Goal: Task Accomplishment & Management: Use online tool/utility

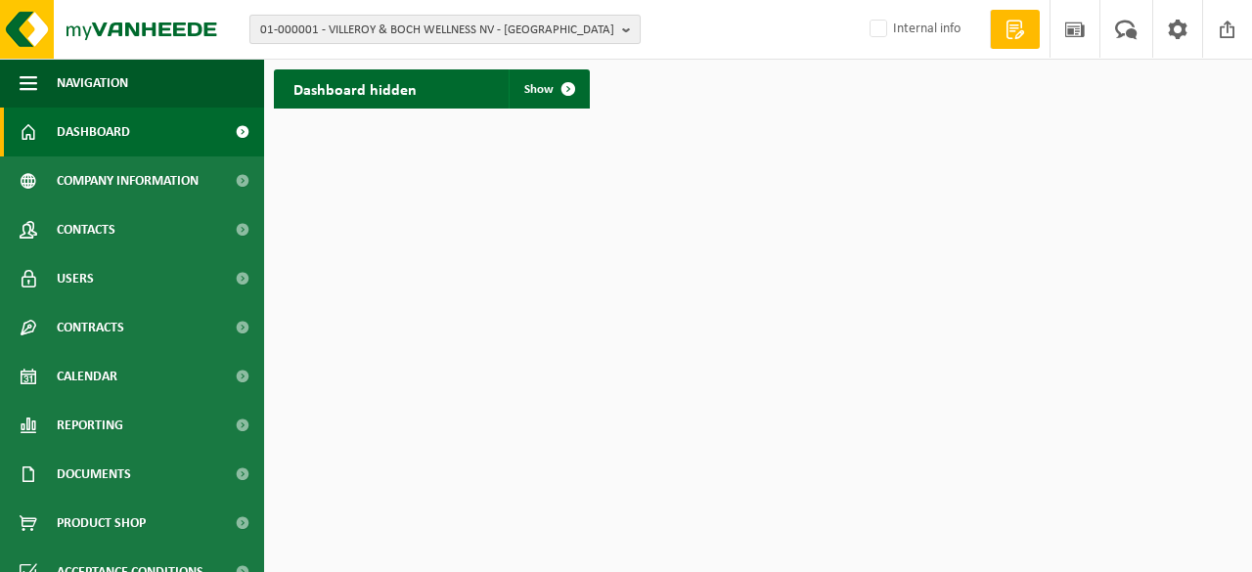
click at [442, 24] on span "01-000001 - VILLEROY & BOCH WELLNESS NV - ROESELARE" at bounding box center [437, 30] width 354 height 29
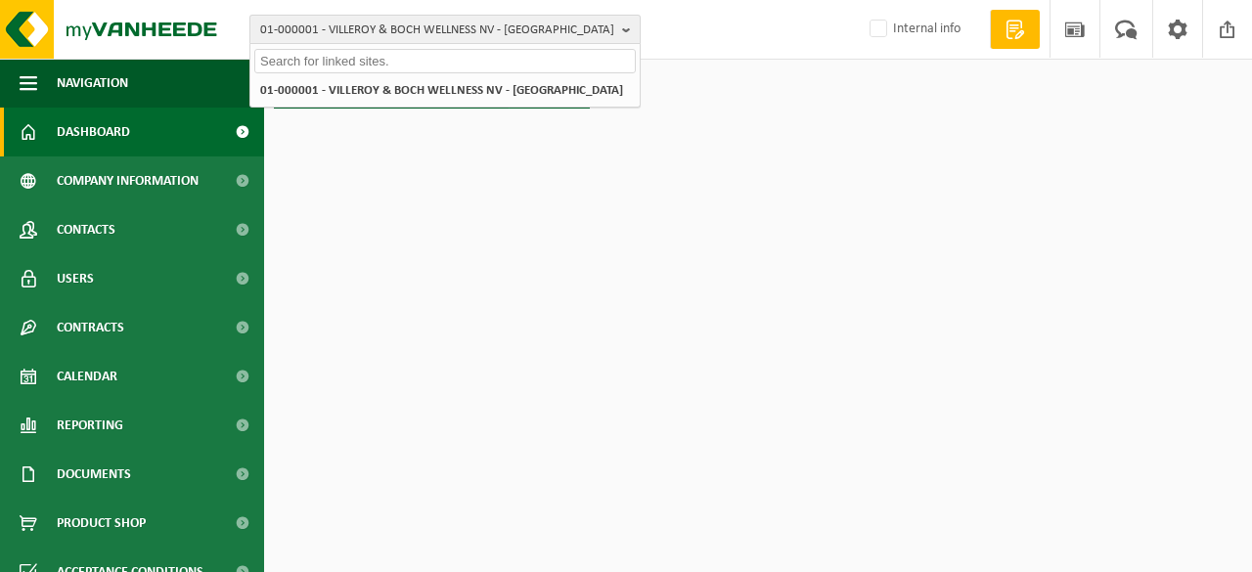
click at [628, 26] on b "button" at bounding box center [631, 29] width 18 height 27
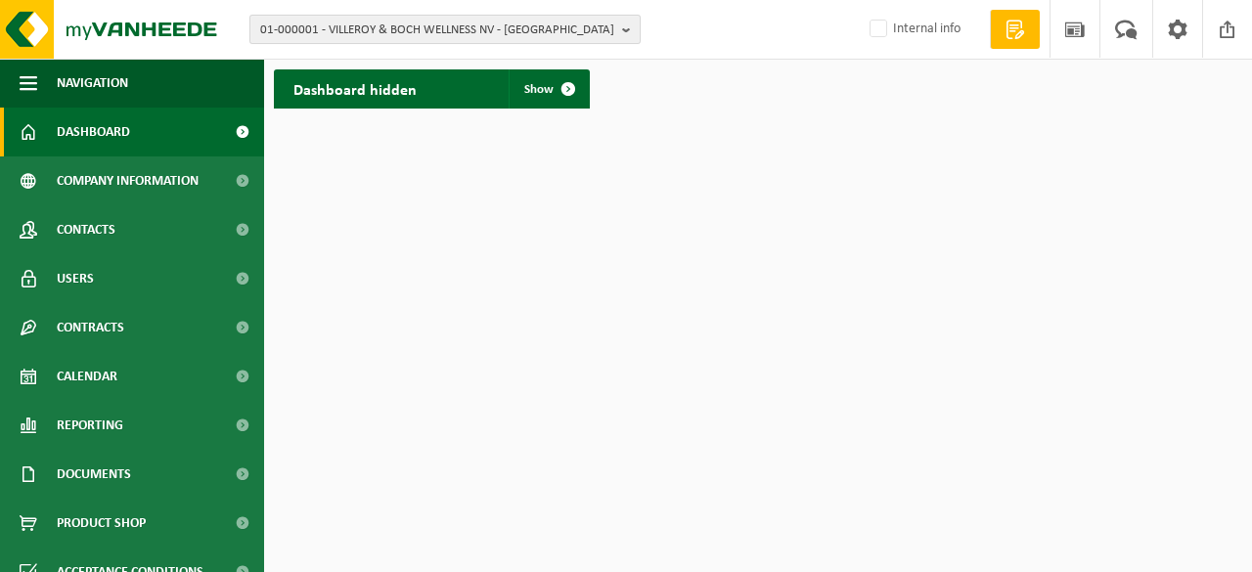
click at [402, 29] on span "01-000001 - VILLEROY & BOCH WELLNESS NV - ROESELARE" at bounding box center [437, 30] width 354 height 29
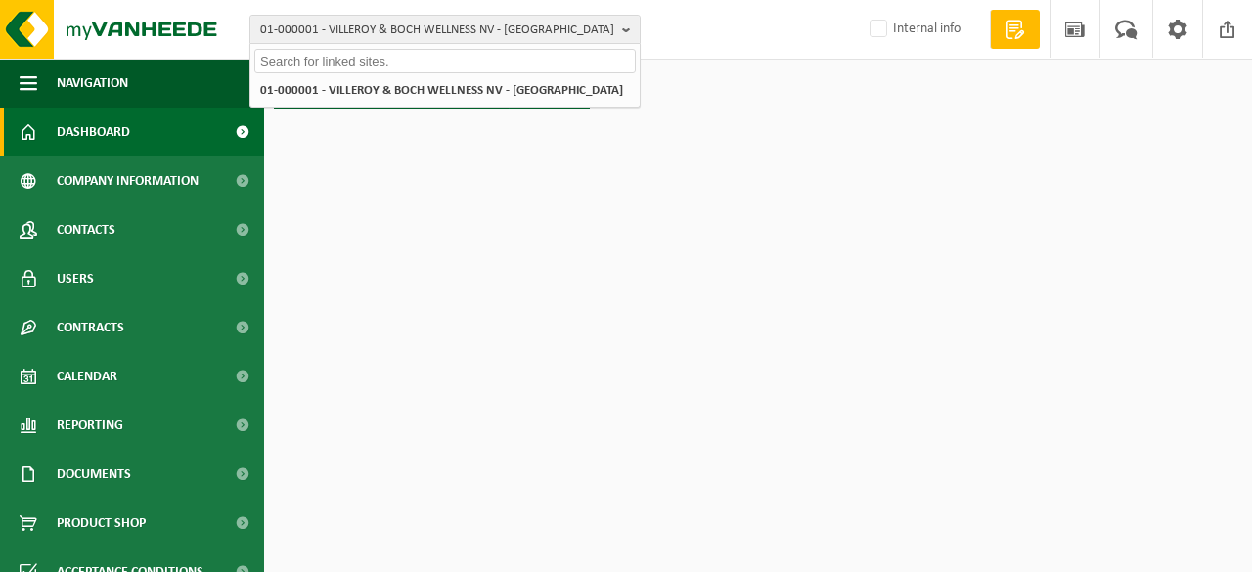
click at [331, 65] on input "text" at bounding box center [444, 61] width 381 height 24
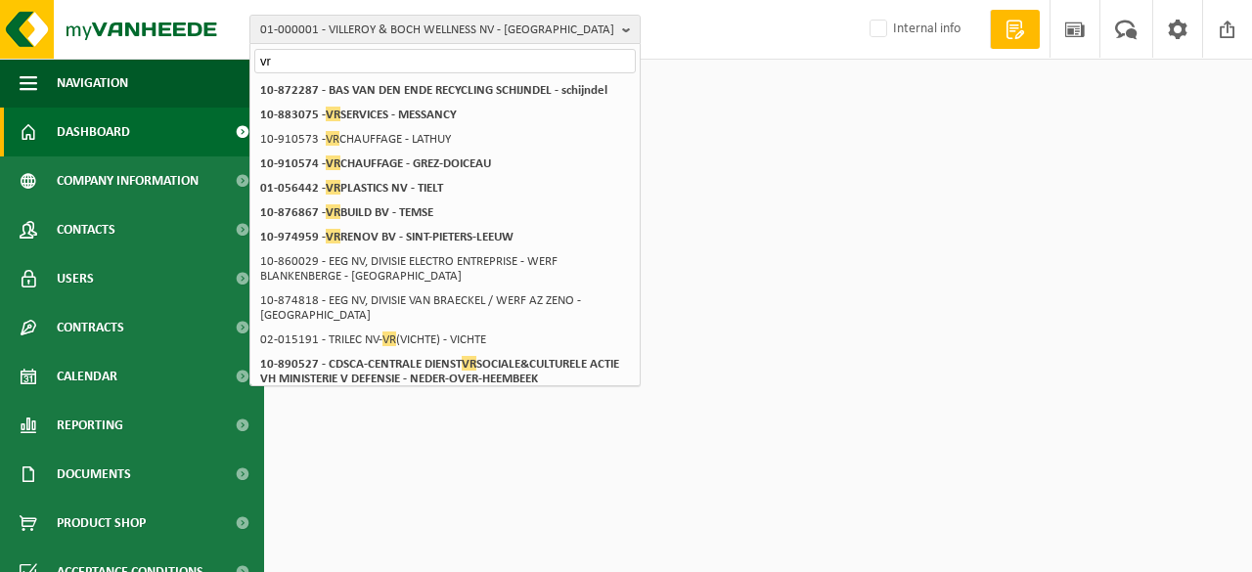
type input "v"
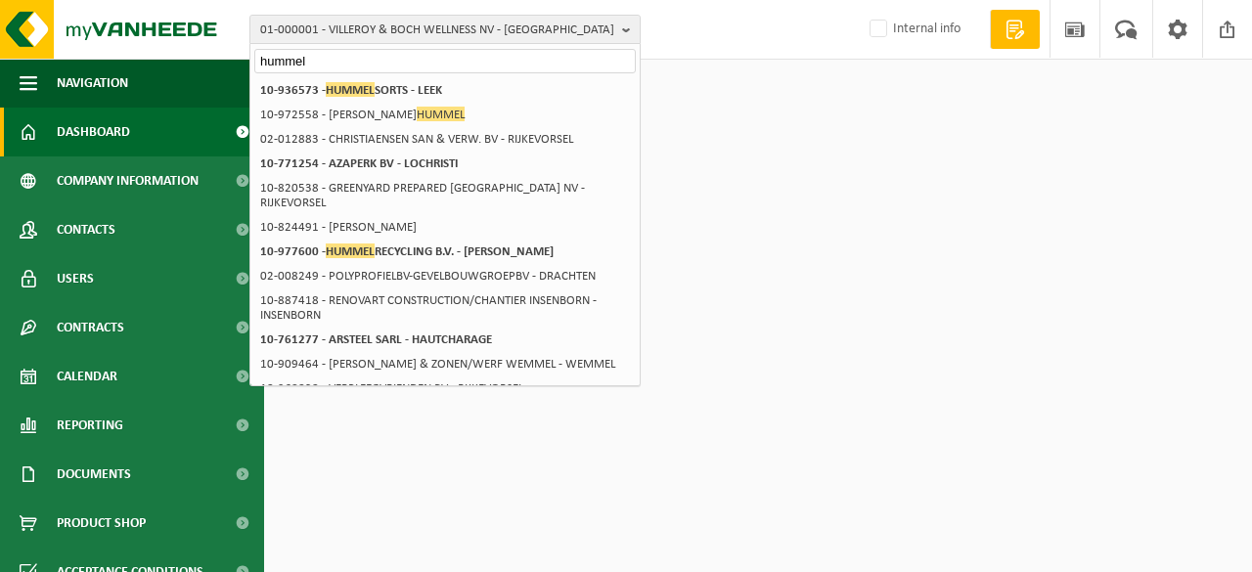
type input "hummel"
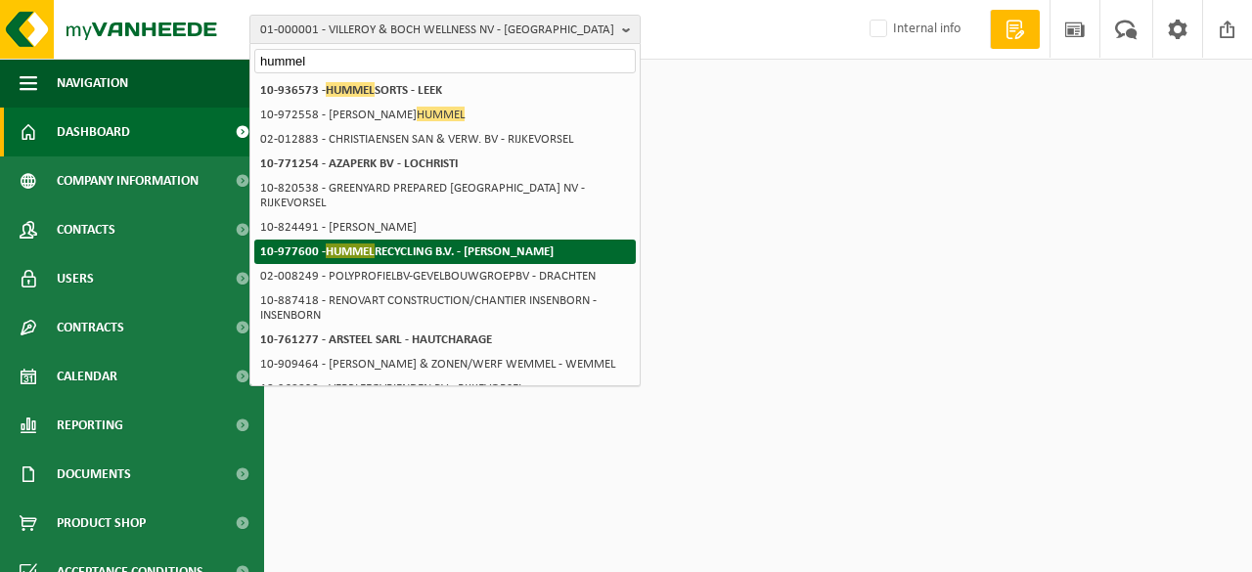
click at [451, 244] on strong "10-977600 - HUMMEL RECYCLING B.V. - LEEK" at bounding box center [406, 251] width 293 height 15
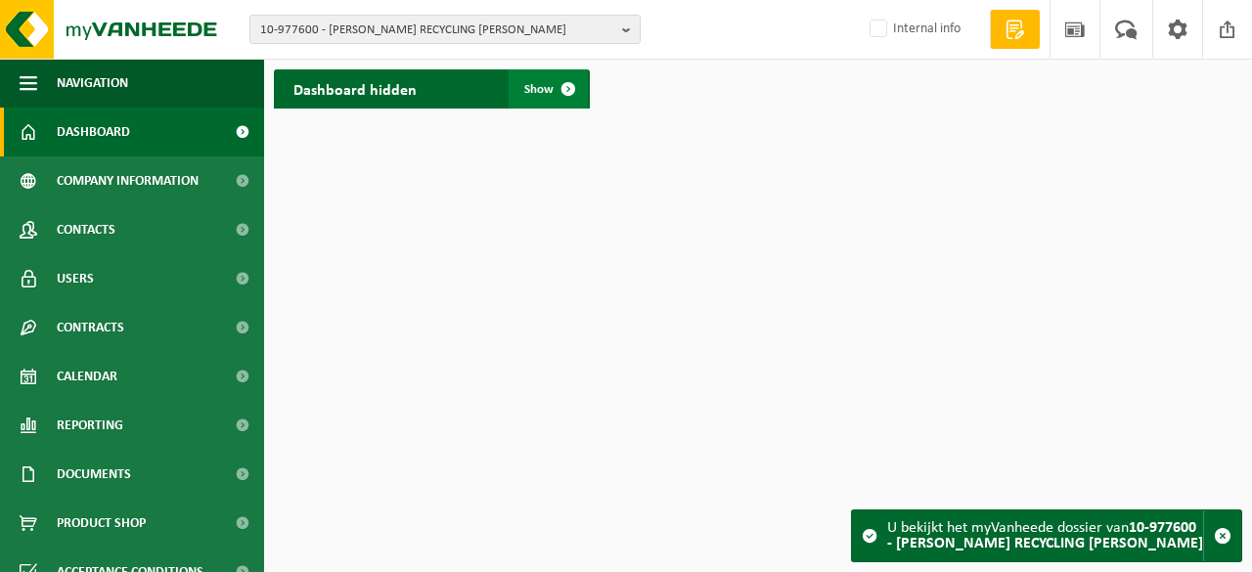
click at [539, 89] on span "Show" at bounding box center [538, 89] width 29 height 13
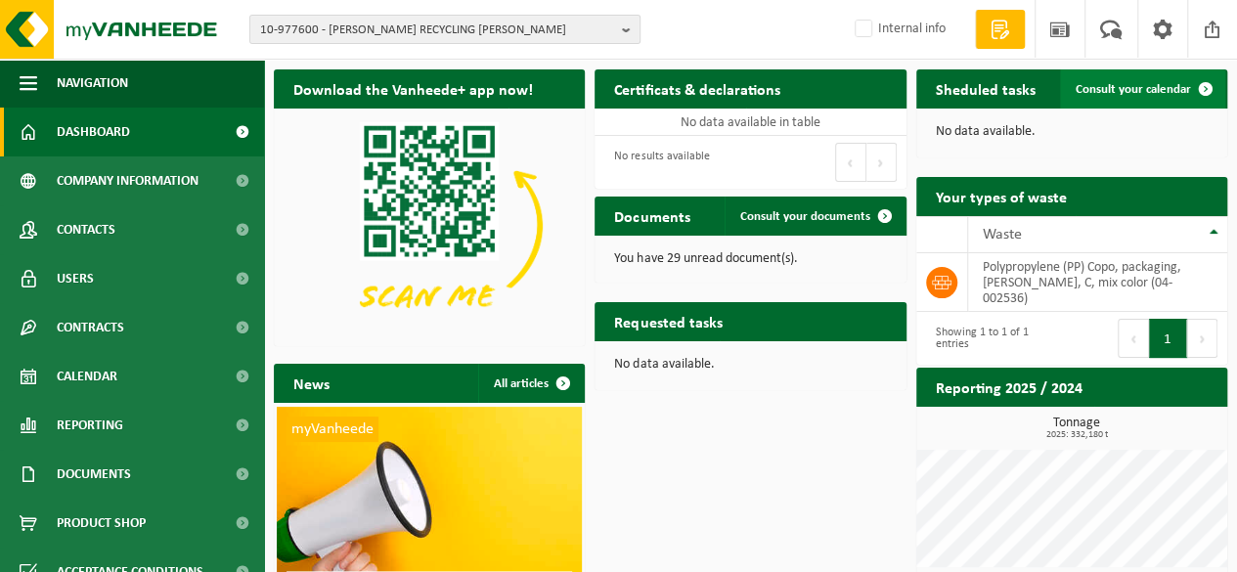
click at [1149, 92] on span "Consult your calendar" at bounding box center [1133, 89] width 115 height 13
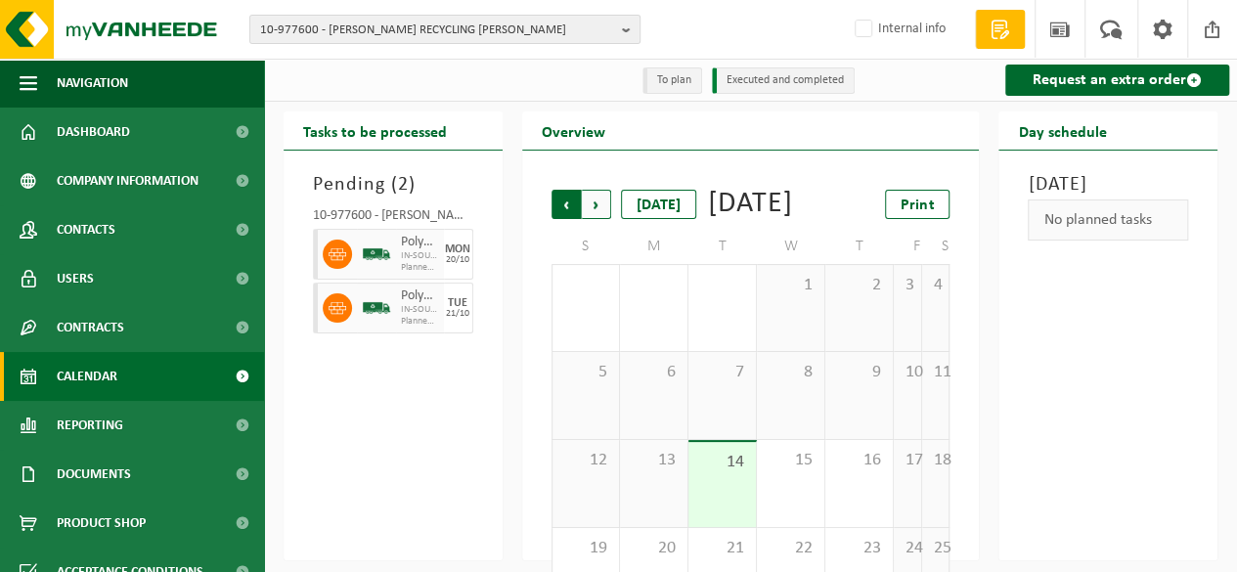
click at [600, 212] on span "Next" at bounding box center [596, 204] width 29 height 29
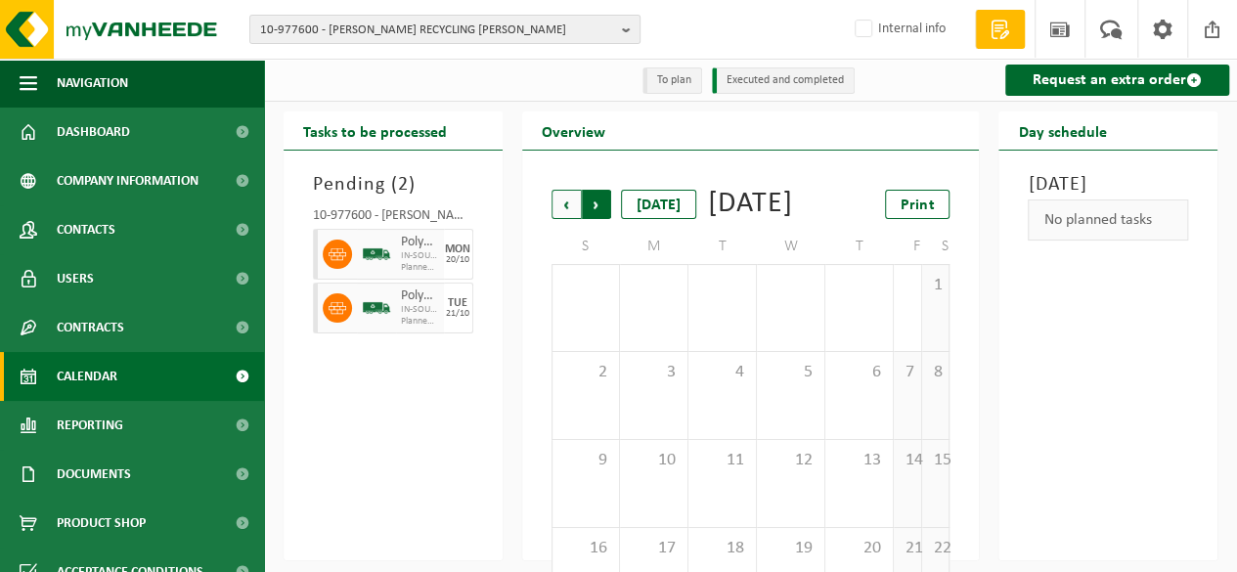
click at [569, 204] on span "Previous" at bounding box center [566, 204] width 29 height 29
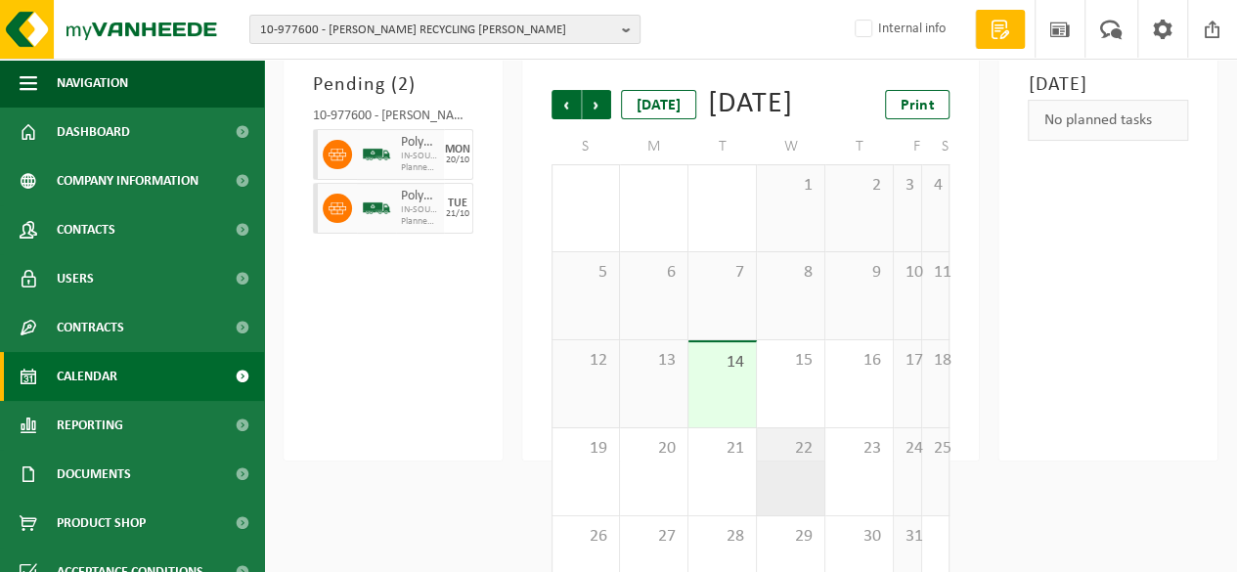
scroll to position [182, 0]
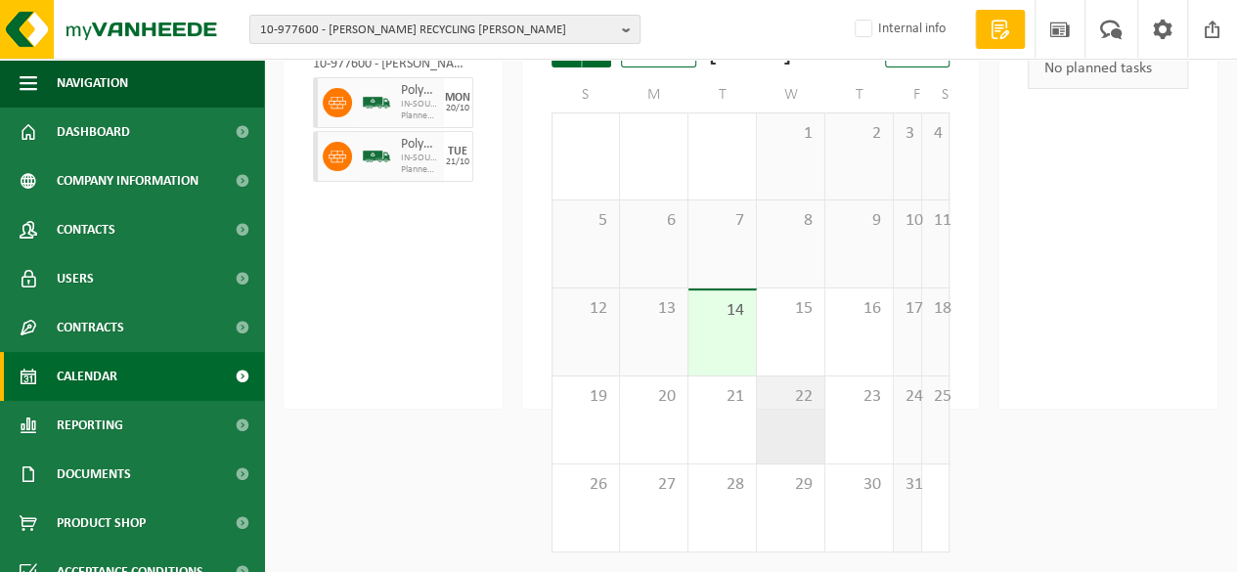
click at [779, 431] on div "22" at bounding box center [790, 420] width 67 height 87
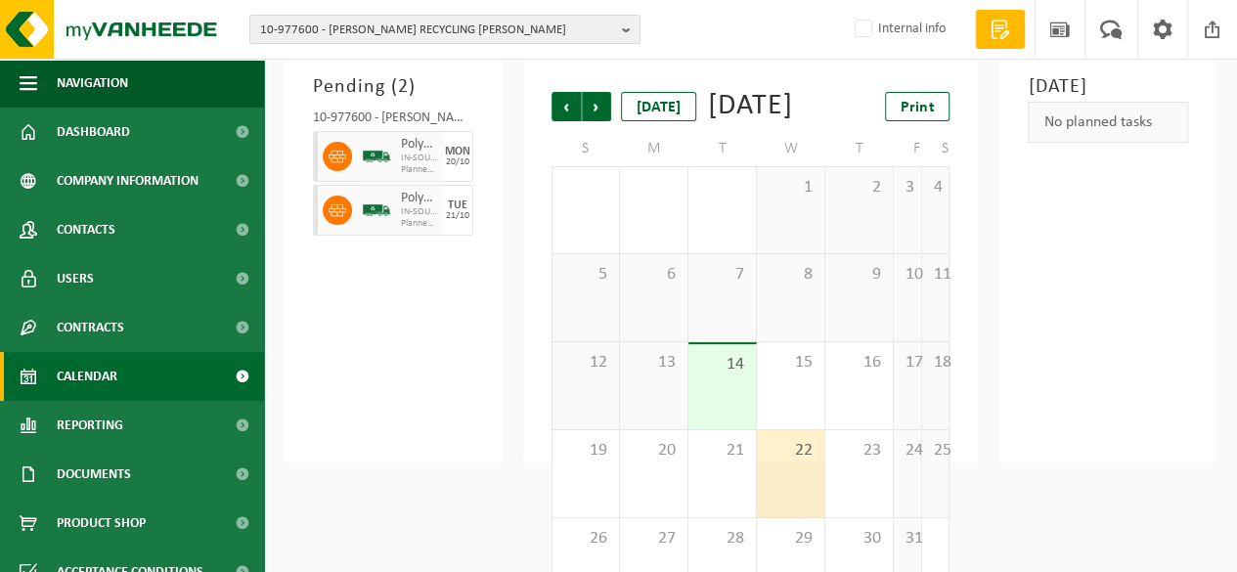
scroll to position [0, 0]
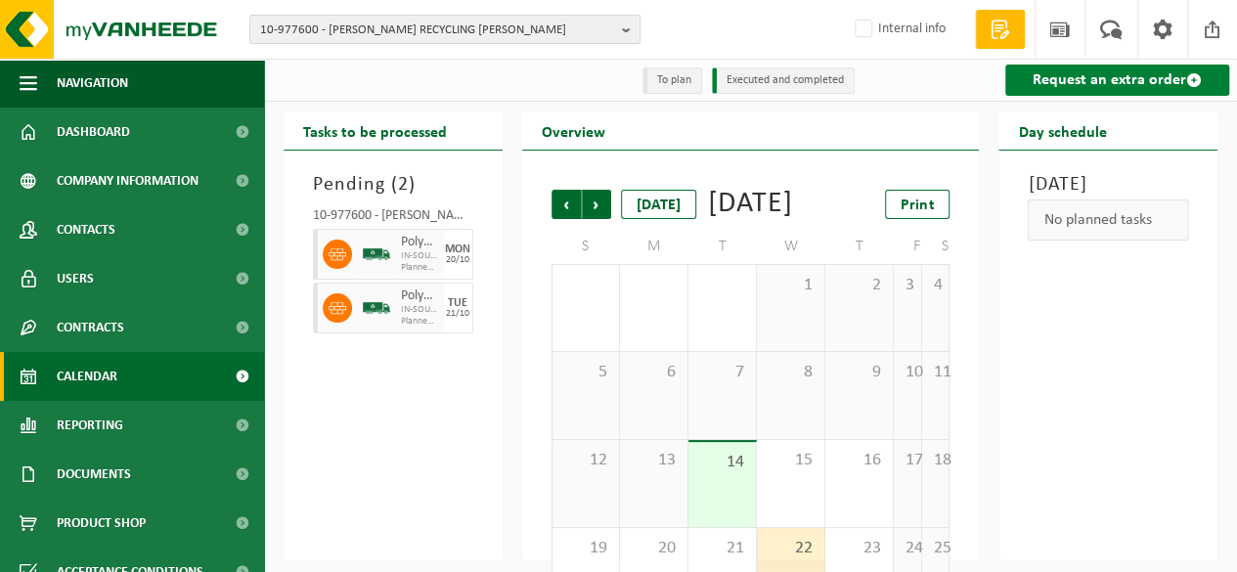
click at [1136, 81] on link "Request an extra order" at bounding box center [1117, 80] width 224 height 31
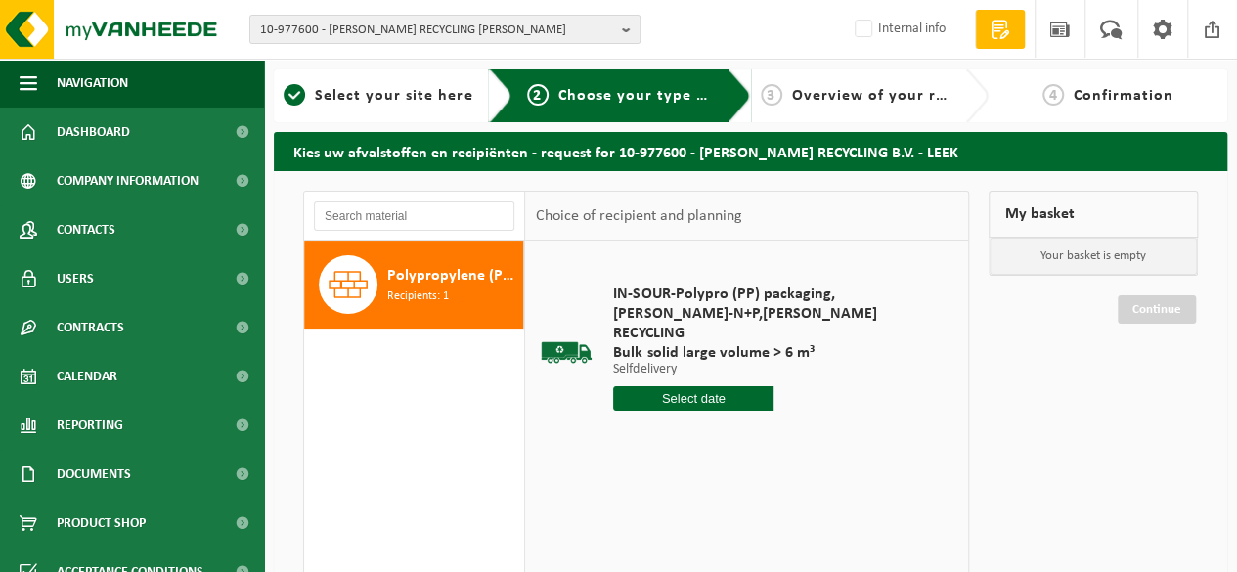
click at [705, 386] on input "text" at bounding box center [693, 398] width 160 height 24
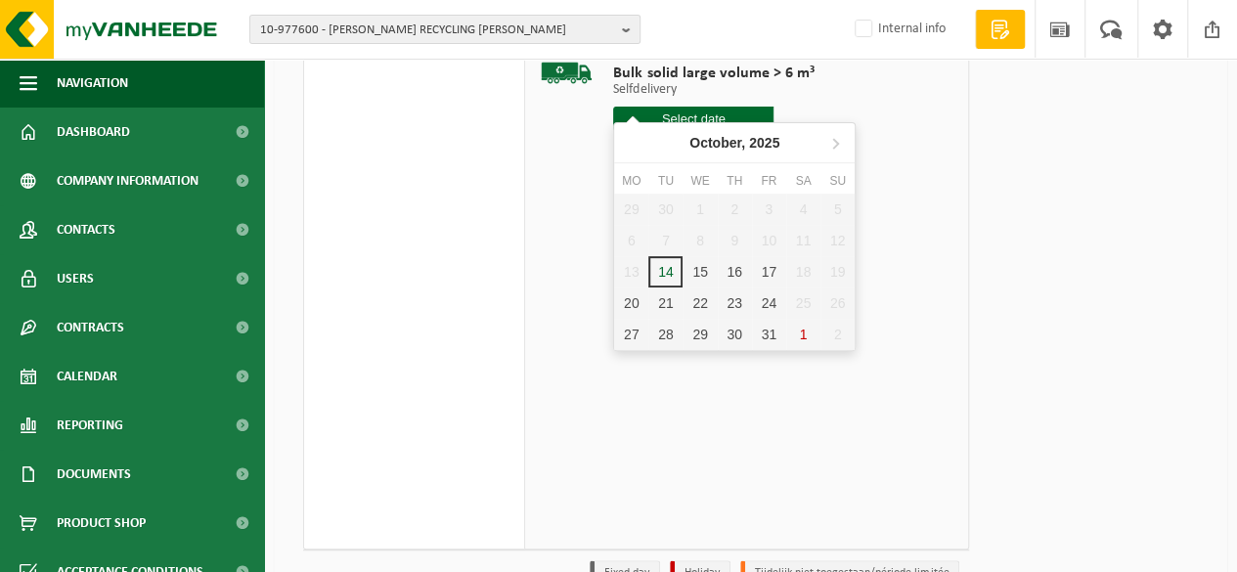
scroll to position [293, 0]
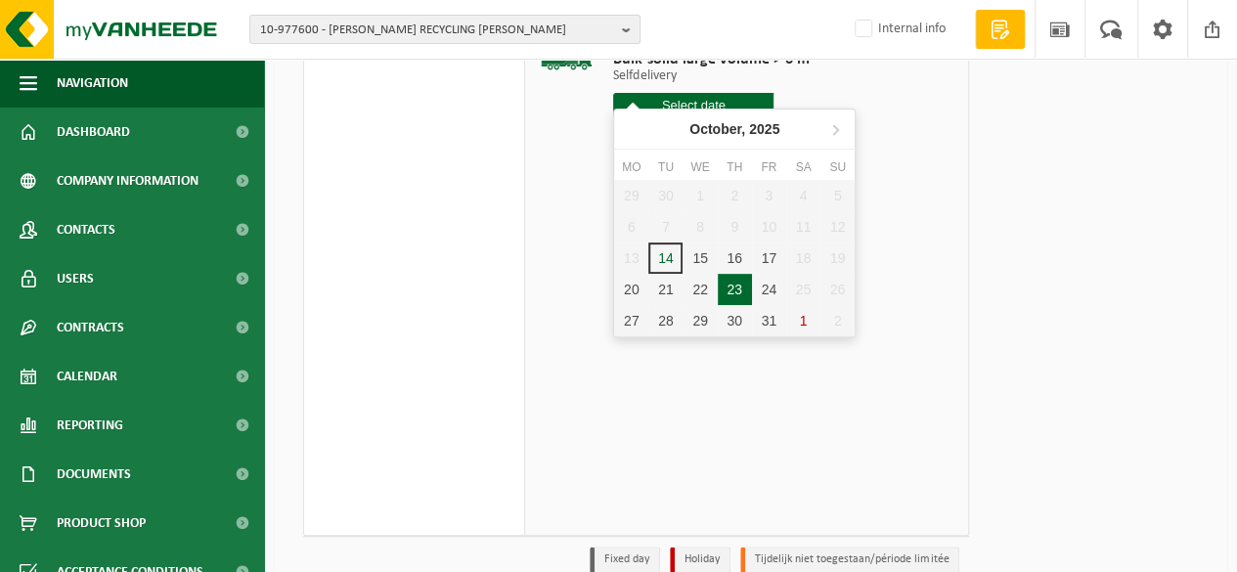
click at [741, 290] on div "23" at bounding box center [735, 289] width 34 height 31
type input "From 2025-10-23"
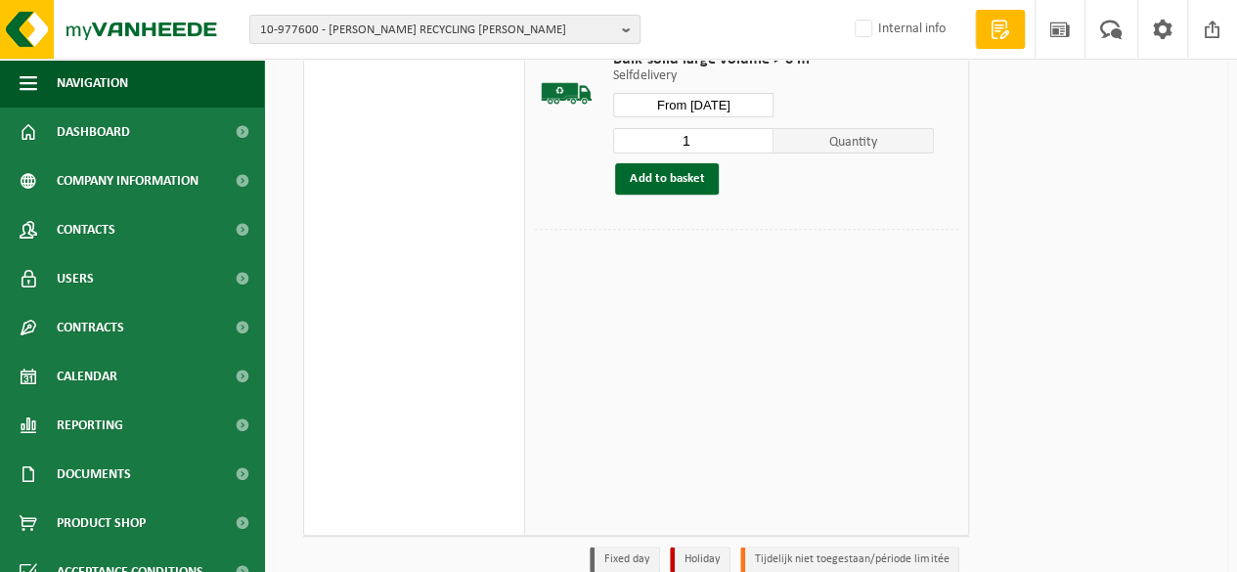
scroll to position [196, 0]
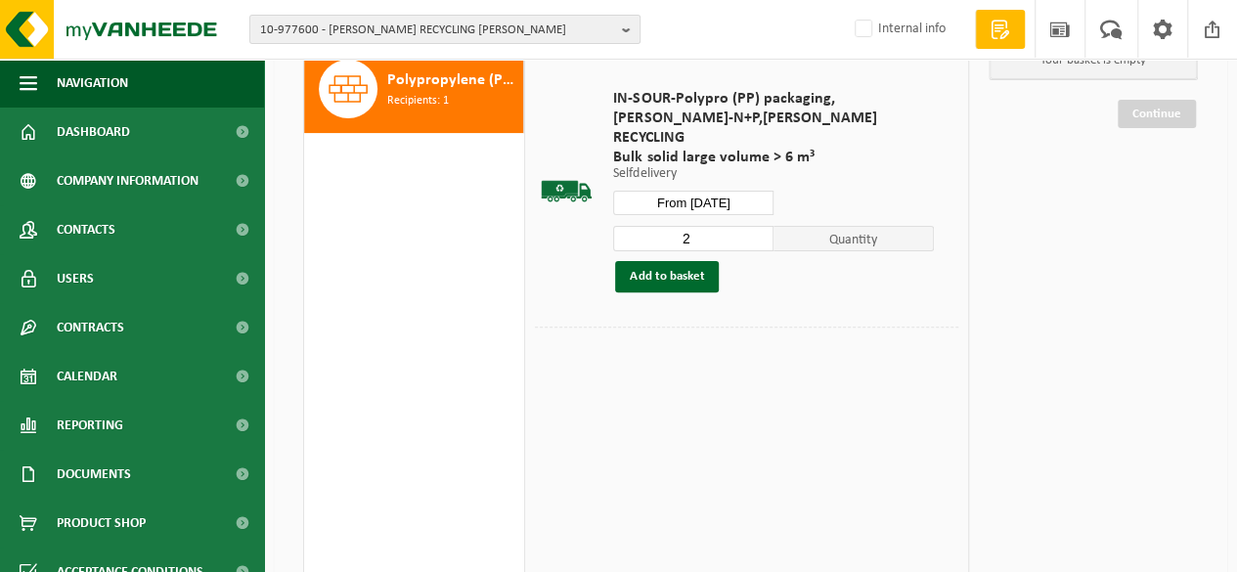
type input "2"
click at [761, 226] on input "2" at bounding box center [693, 238] width 160 height 25
click at [678, 261] on button "Add to basket" at bounding box center [667, 276] width 104 height 31
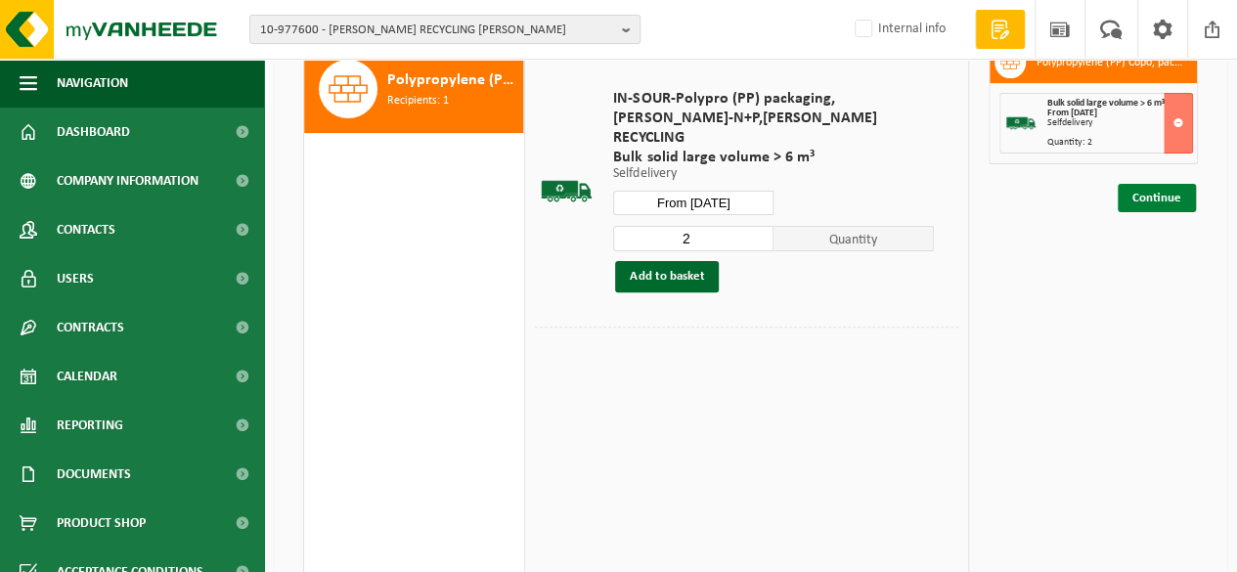
click at [1152, 197] on link "Continue" at bounding box center [1157, 198] width 78 height 28
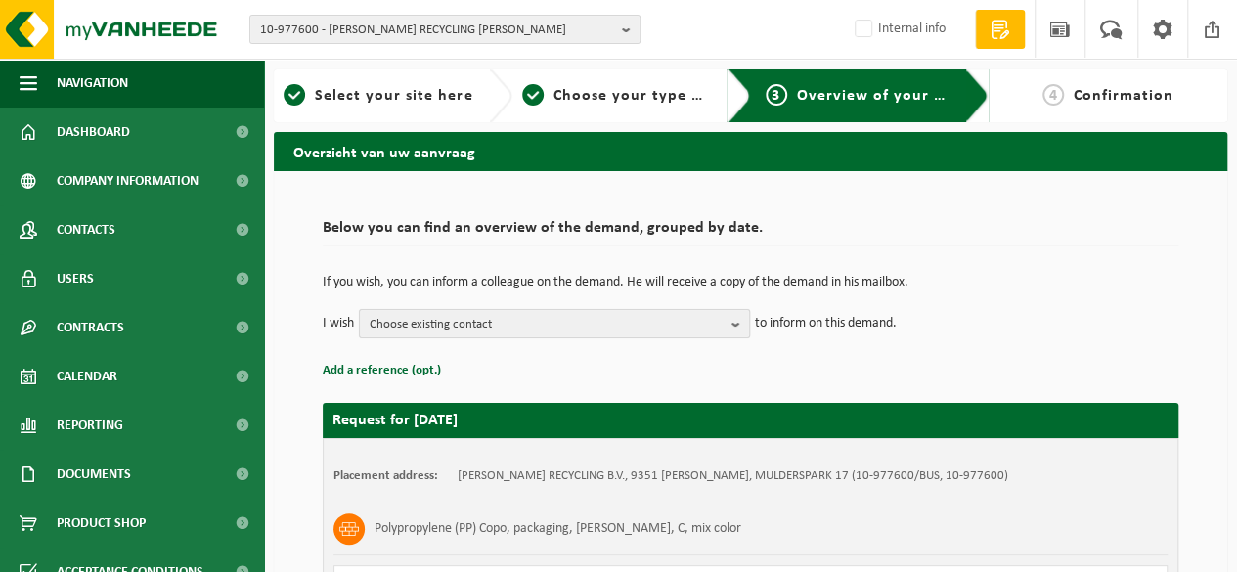
click at [577, 322] on span "Choose existing contact" at bounding box center [547, 324] width 354 height 29
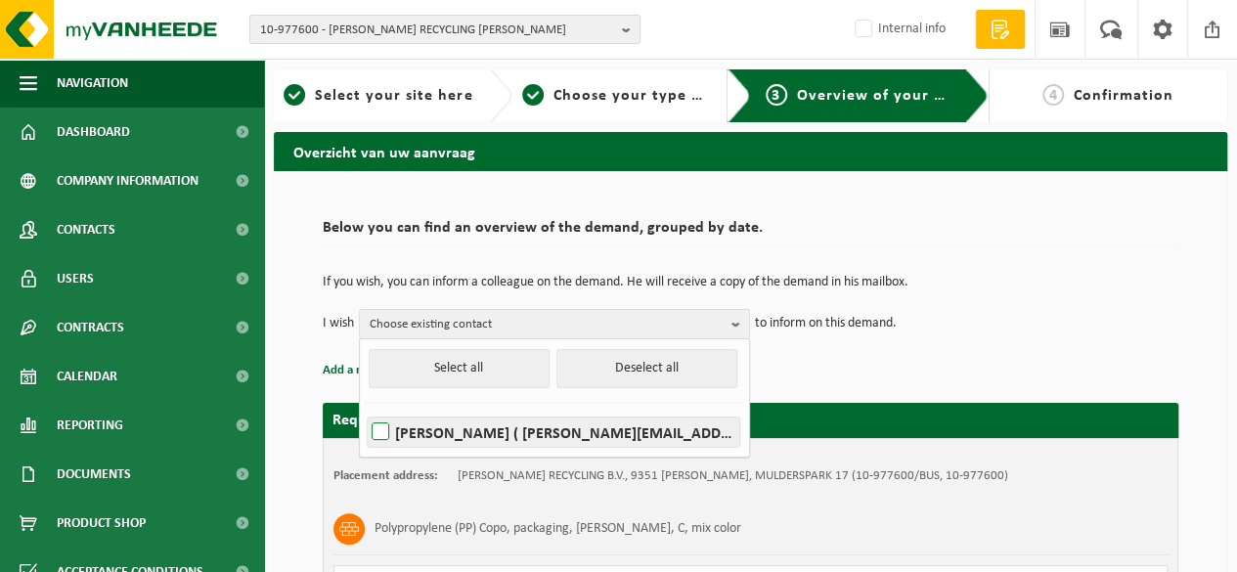
click at [480, 429] on label "TED DIK ( ted@hummelrecycling.nl )" at bounding box center [554, 432] width 372 height 29
click at [365, 408] on input "TED DIK ( ted@hummelrecycling.nl )" at bounding box center [364, 407] width 1 height 1
checkbox input "true"
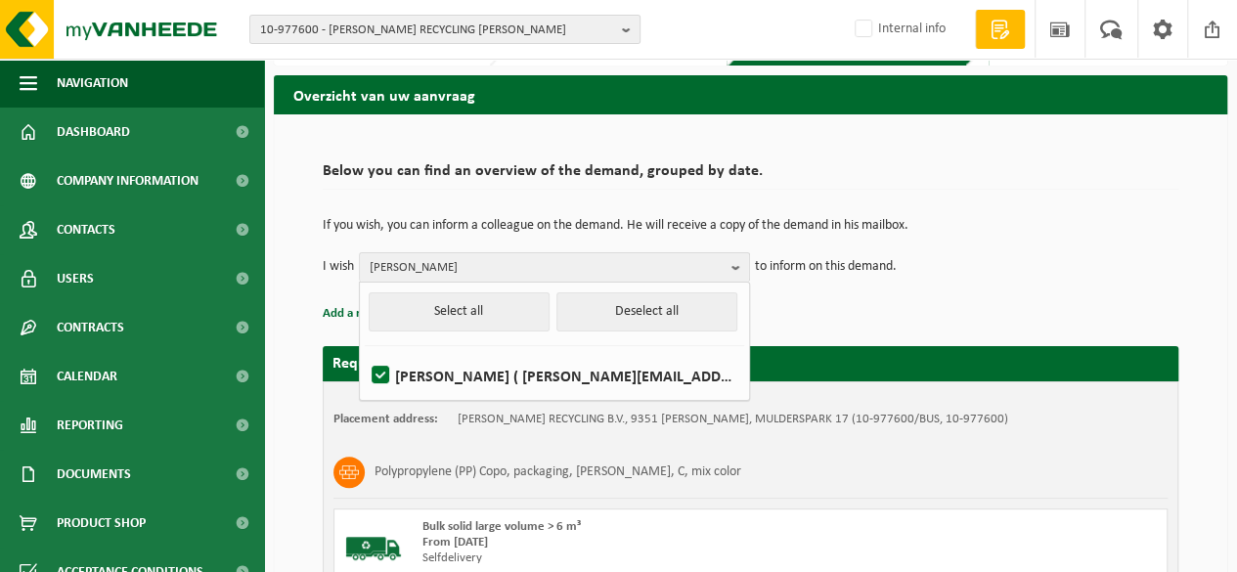
scroll to position [98, 0]
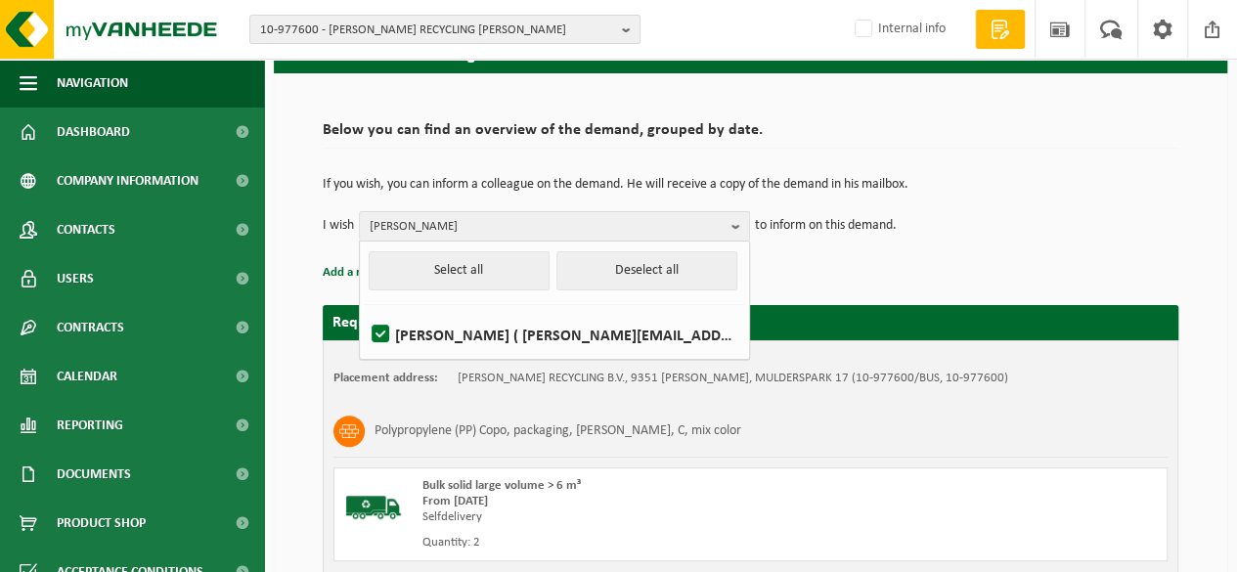
click at [835, 255] on div "If you wish, you can inform a colleague on the demand. He will receive a copy o…" at bounding box center [751, 209] width 856 height 102
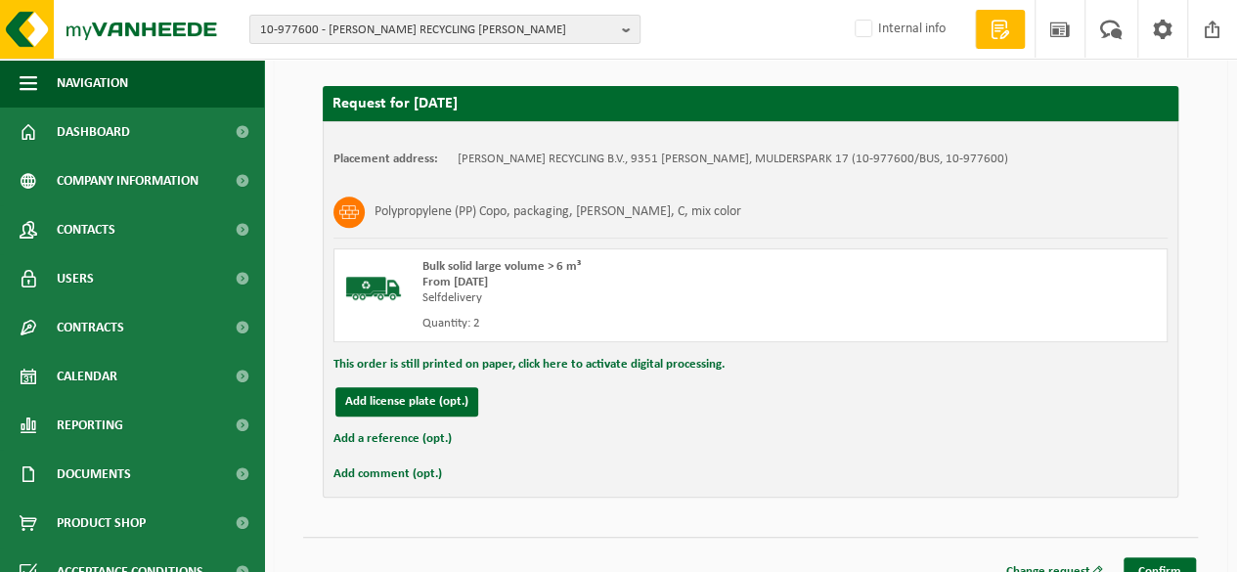
scroll to position [338, 0]
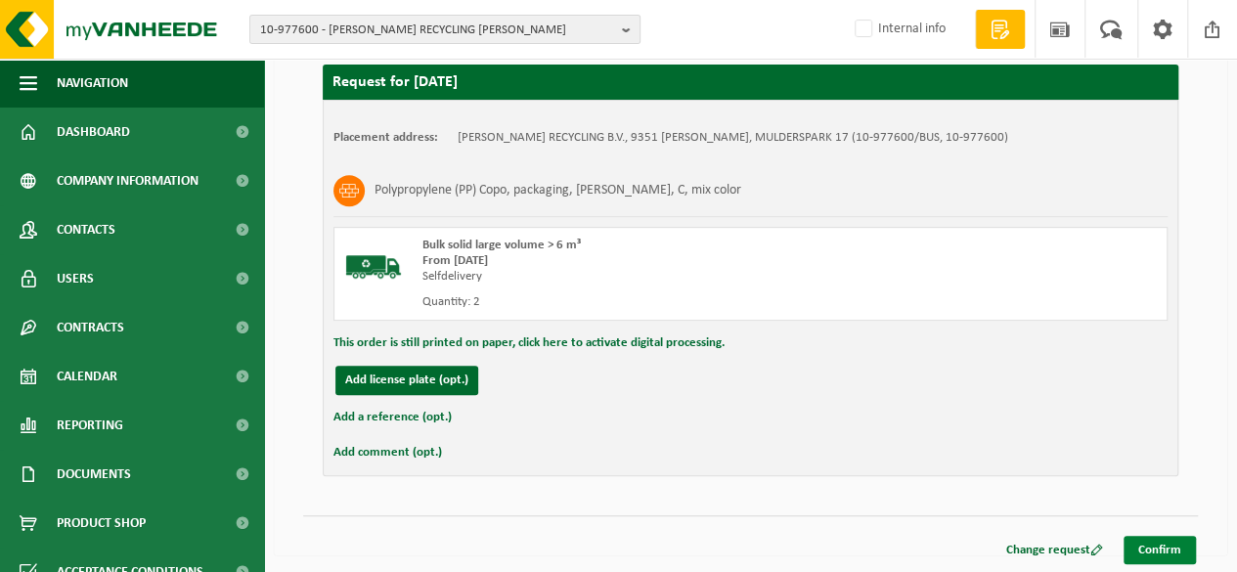
click at [1164, 545] on link "Confirm" at bounding box center [1160, 550] width 72 height 28
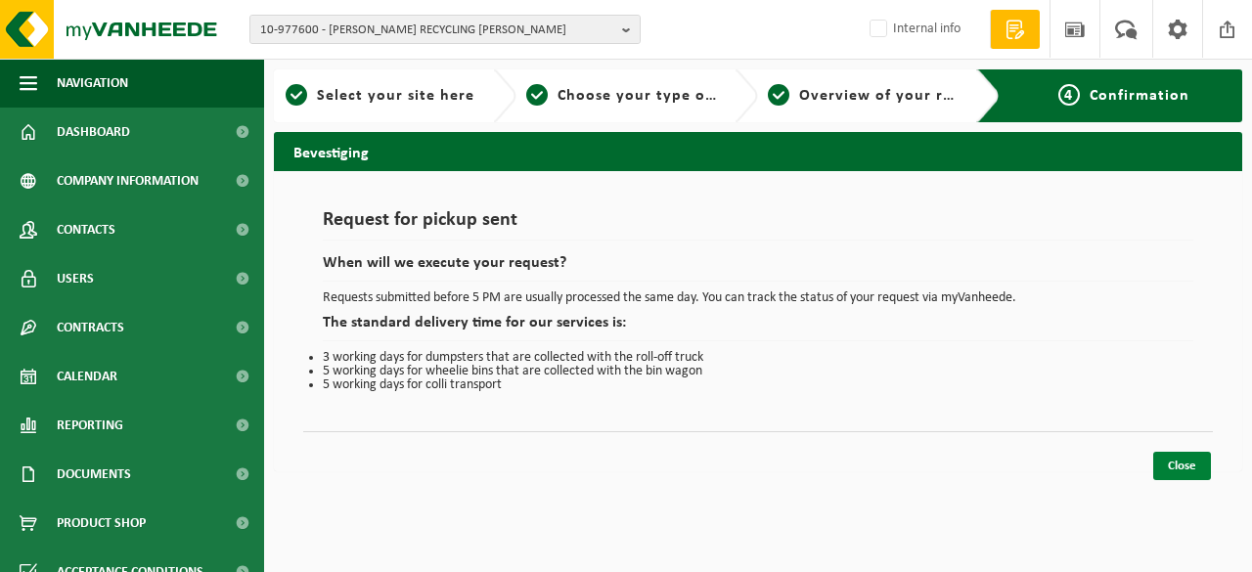
click at [1164, 461] on link "Close" at bounding box center [1182, 466] width 58 height 28
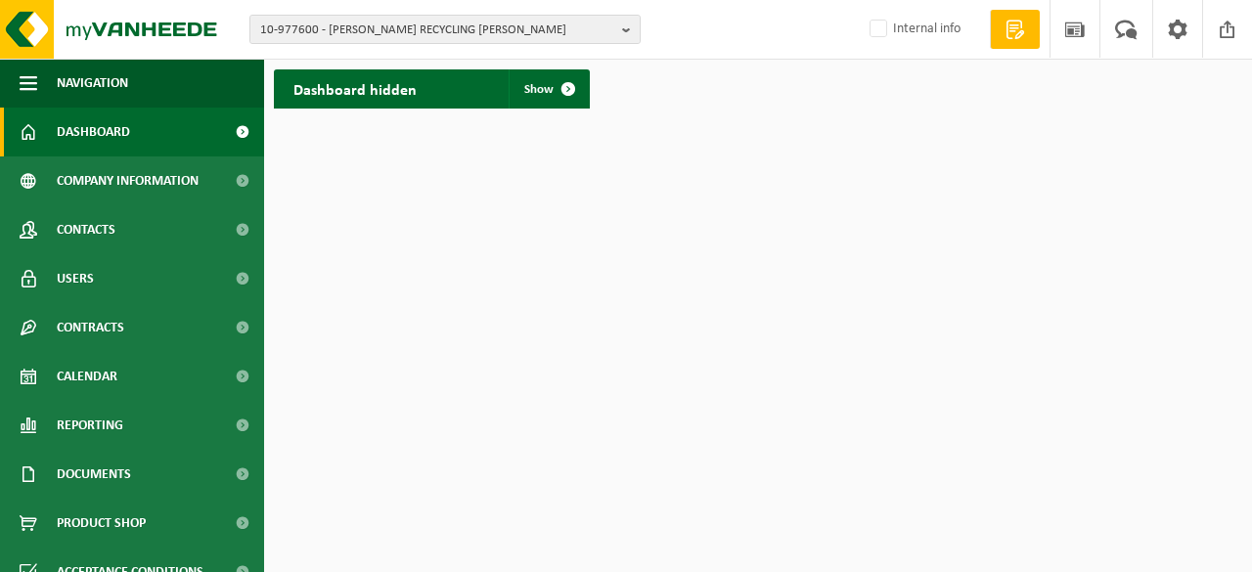
scroll to position [121, 0]
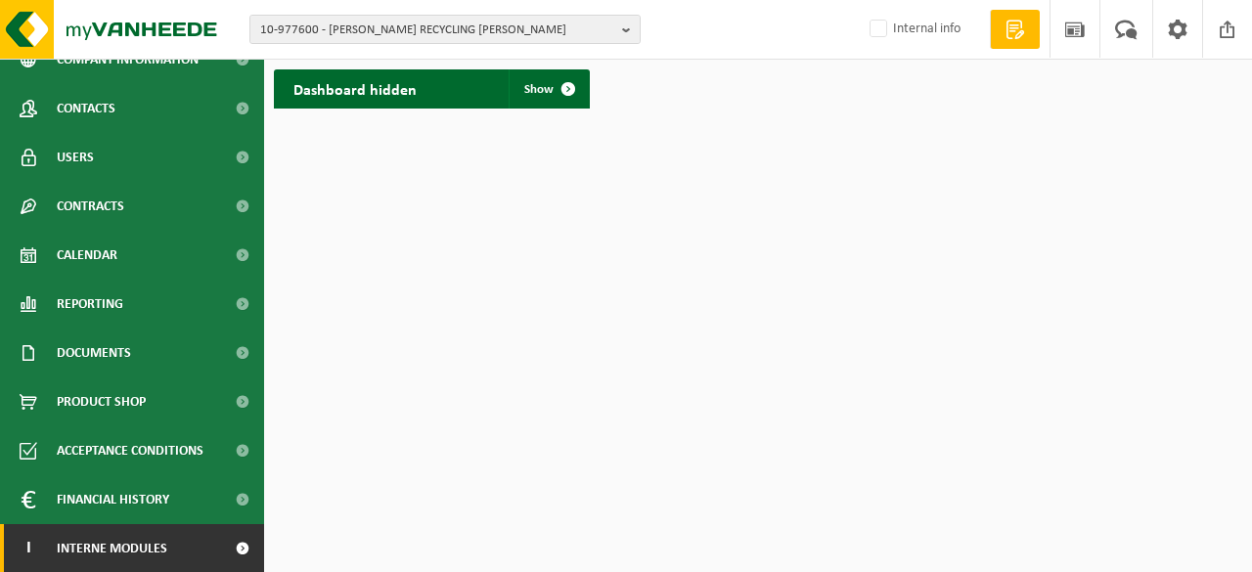
click at [223, 555] on span at bounding box center [242, 548] width 44 height 49
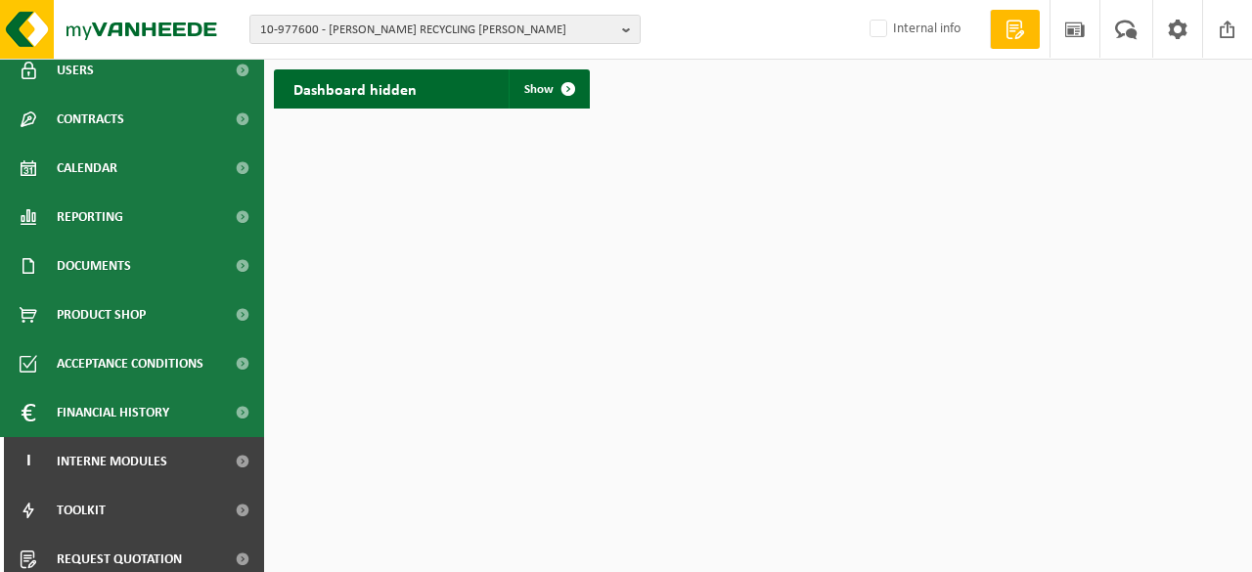
scroll to position [268, 0]
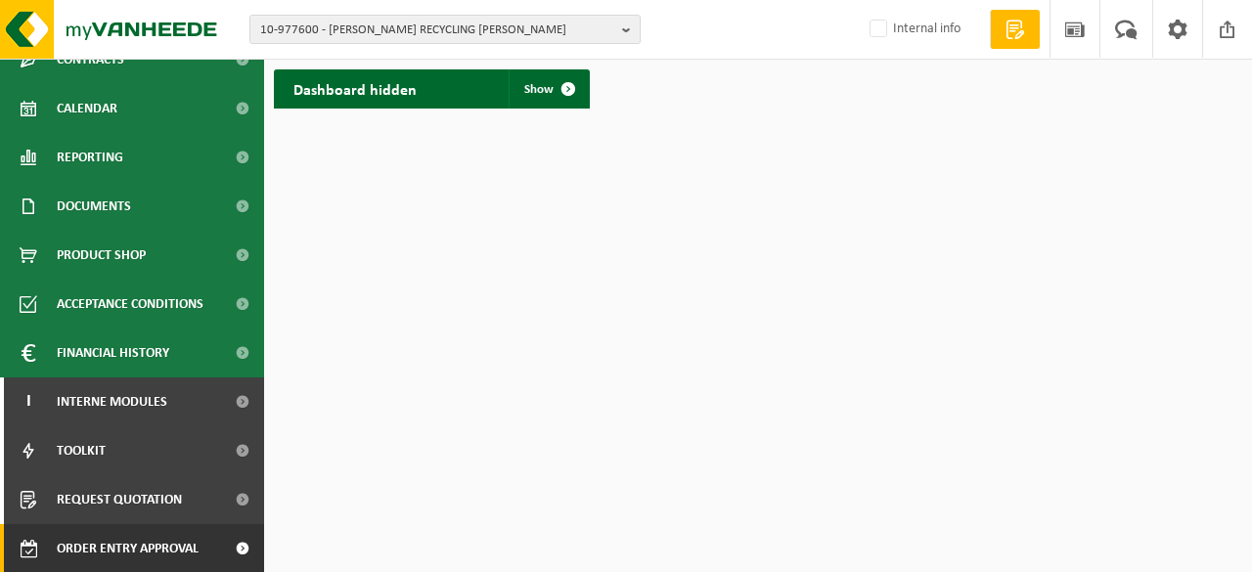
click at [226, 551] on span at bounding box center [242, 548] width 44 height 49
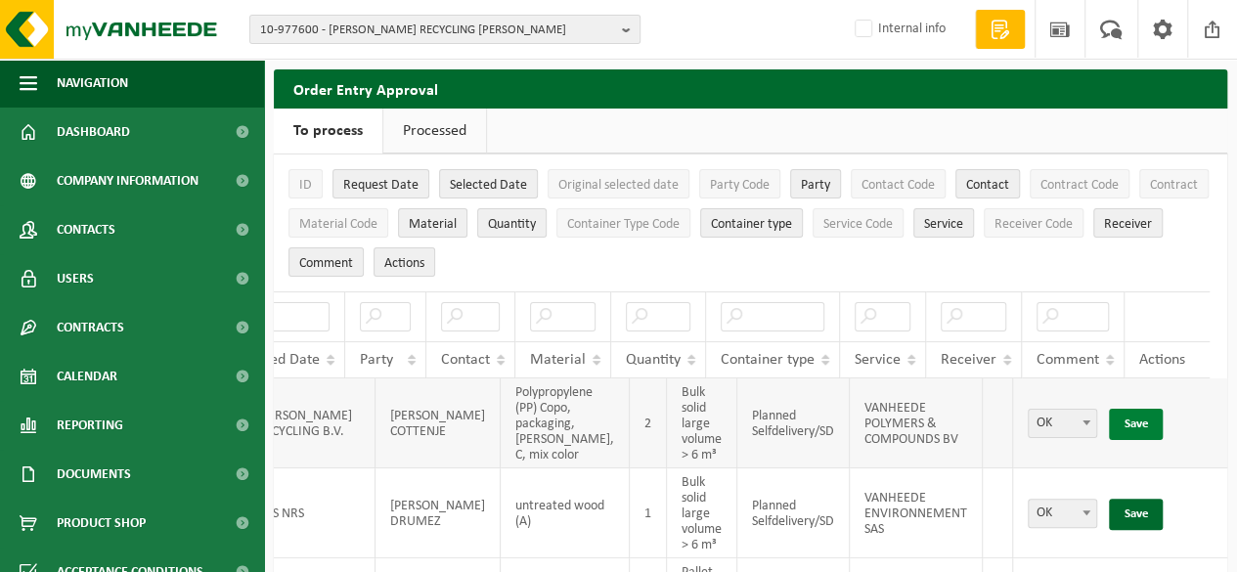
click at [1109, 416] on link "Save" at bounding box center [1136, 424] width 54 height 31
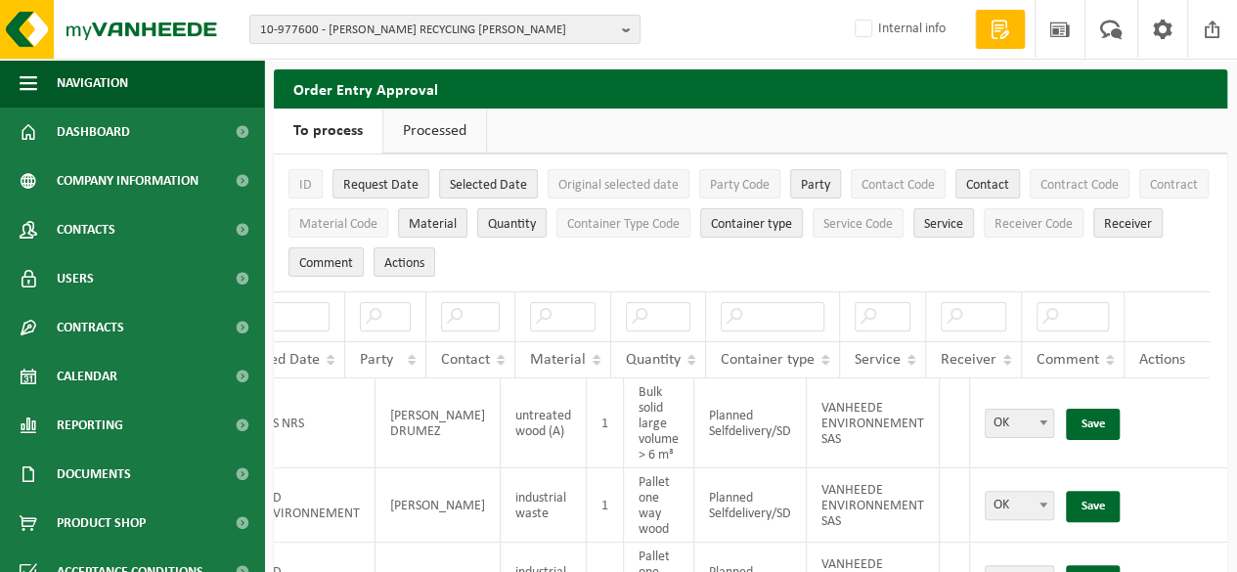
scroll to position [0, 158]
